Goal: Navigation & Orientation: Find specific page/section

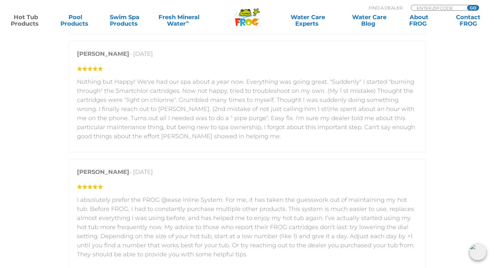
click at [35, 124] on section "Customer Reviews 5 star = 44% 4 star = 13% 3 star = 19% 2 star = 9% 1 star = 15…" at bounding box center [247, 203] width 494 height 824
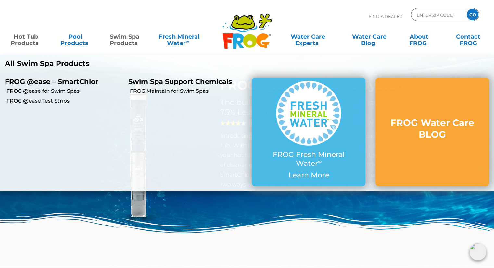
click at [125, 42] on link "Swim Spa Products" at bounding box center [125, 36] width 38 height 13
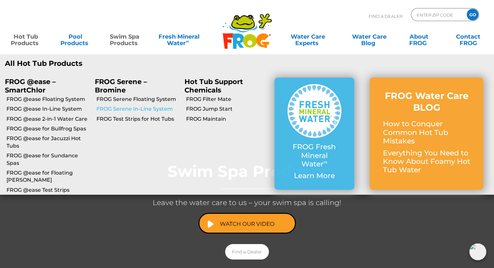
click at [122, 108] on link "FROG Serene In-Line System" at bounding box center [137, 109] width 83 height 7
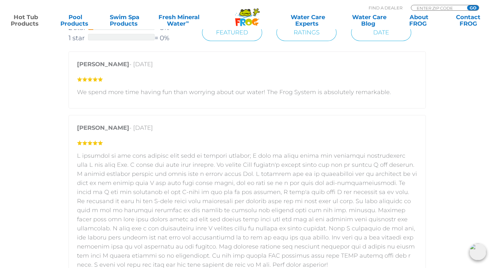
scroll to position [896, 0]
